Goal: Task Accomplishment & Management: Use online tool/utility

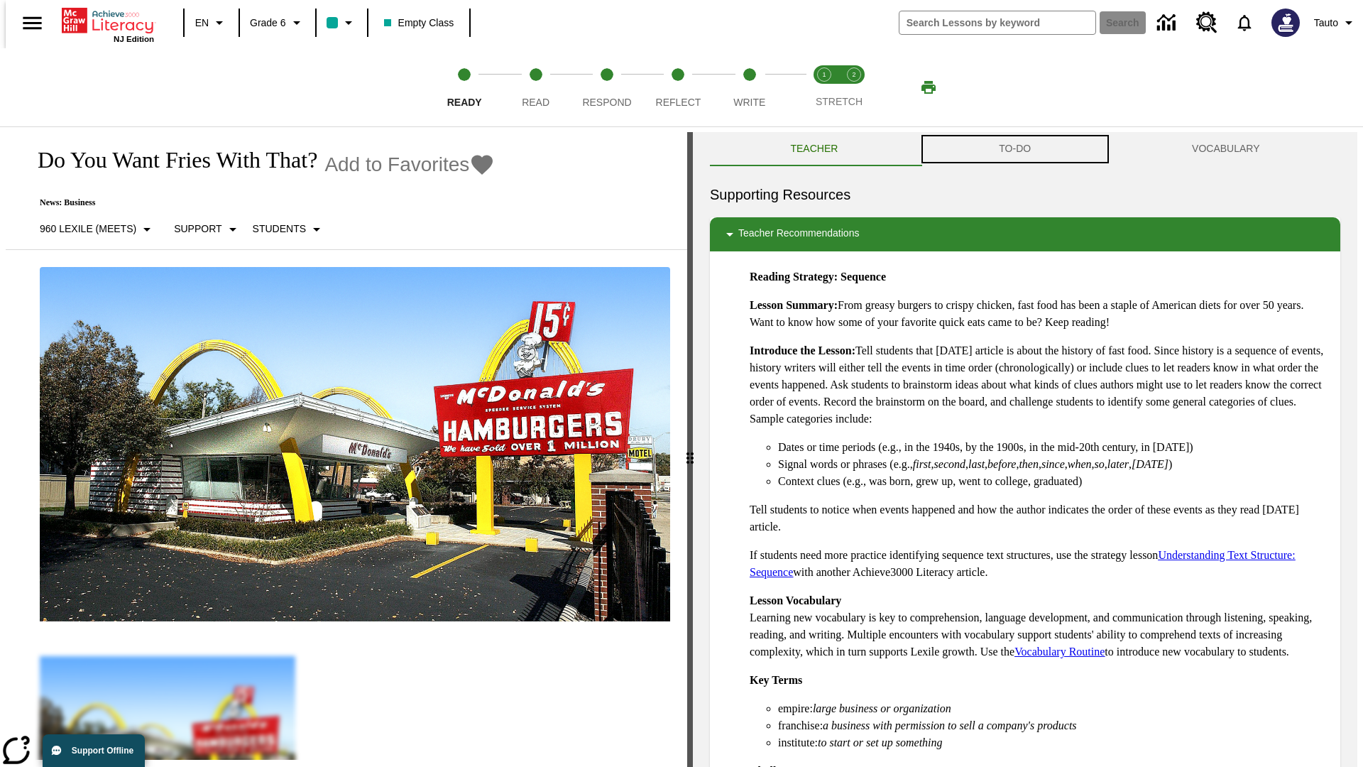
click at [1015, 149] on button "TO-DO" at bounding box center [1015, 149] width 193 height 34
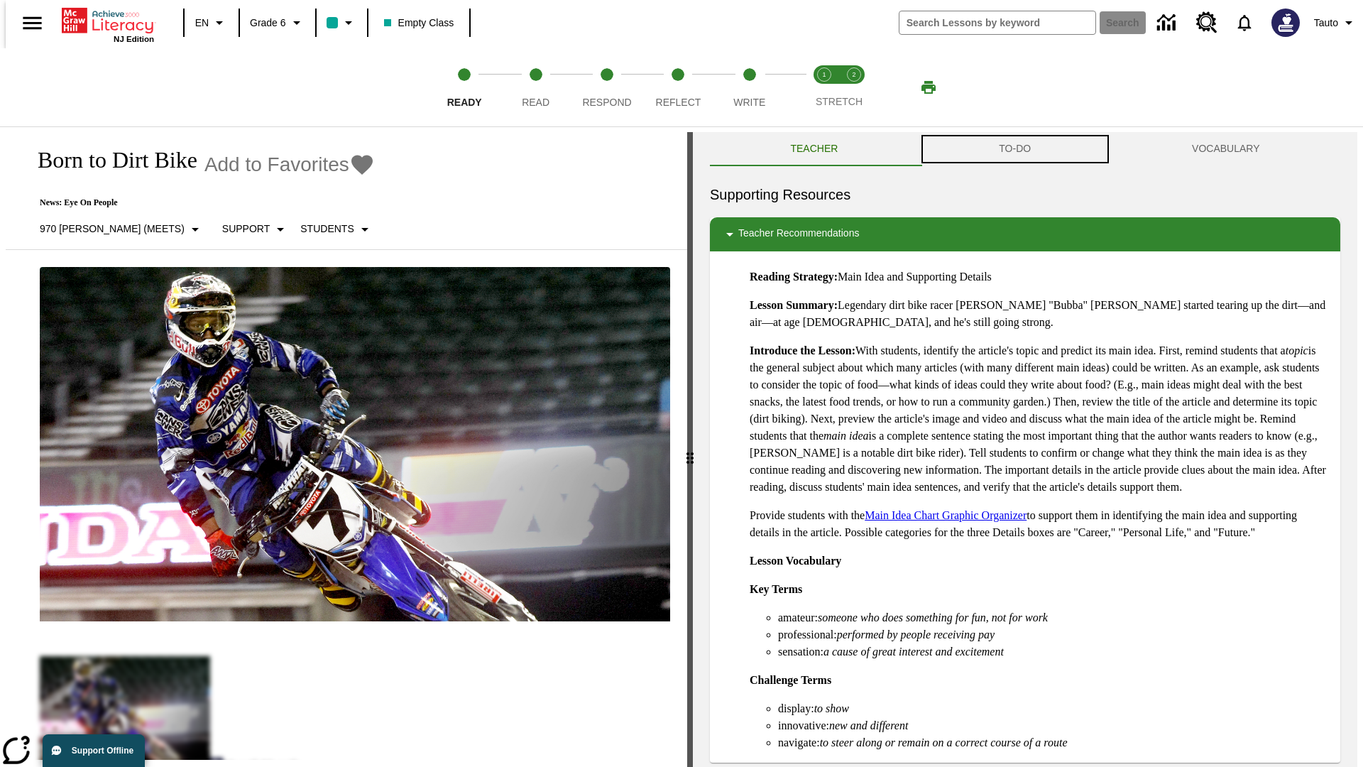
click at [1015, 149] on button "TO-DO" at bounding box center [1015, 149] width 193 height 34
